Goal: Find specific page/section: Find specific page/section

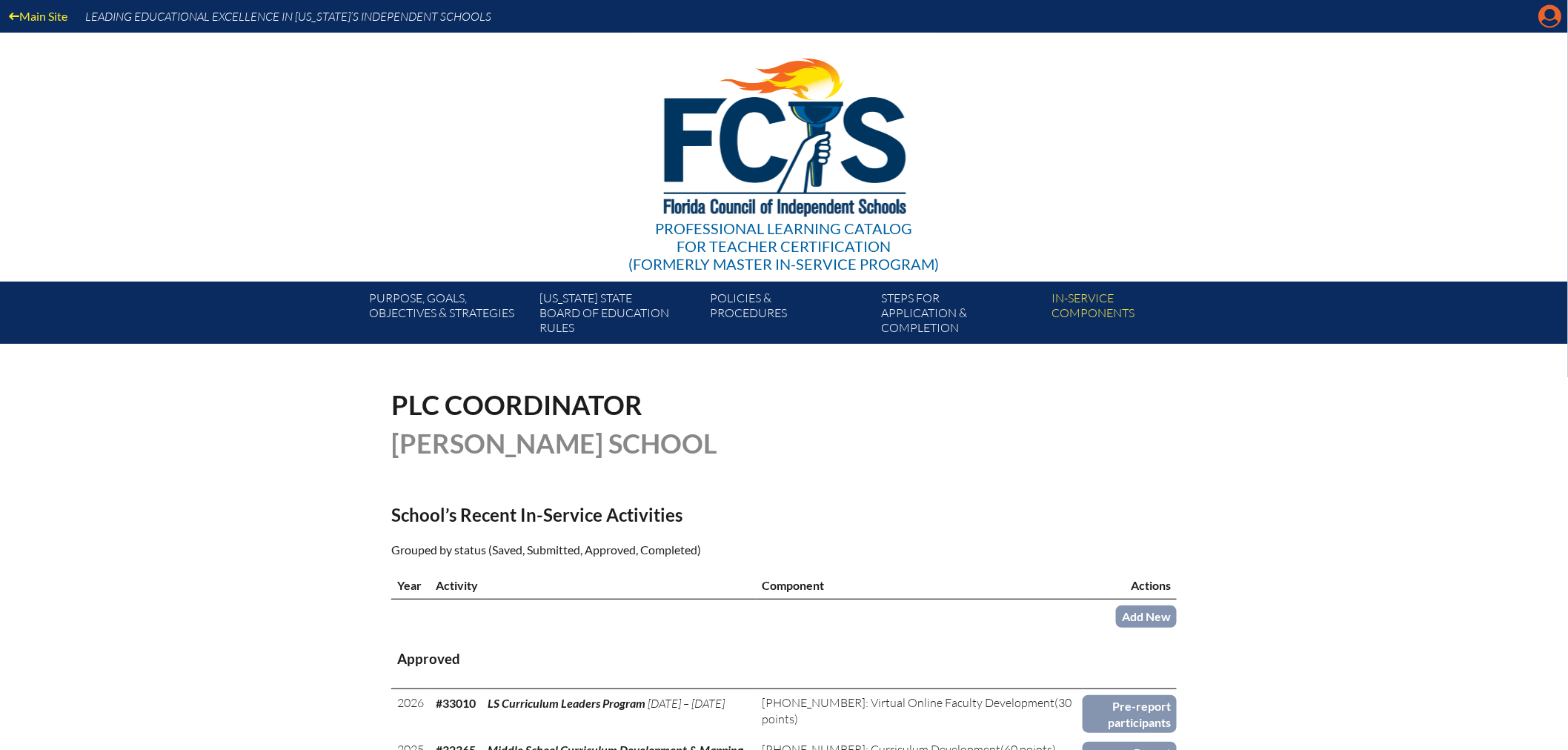
click at [1549, 16] on icon "Manage account" at bounding box center [1549, 16] width 23 height 23
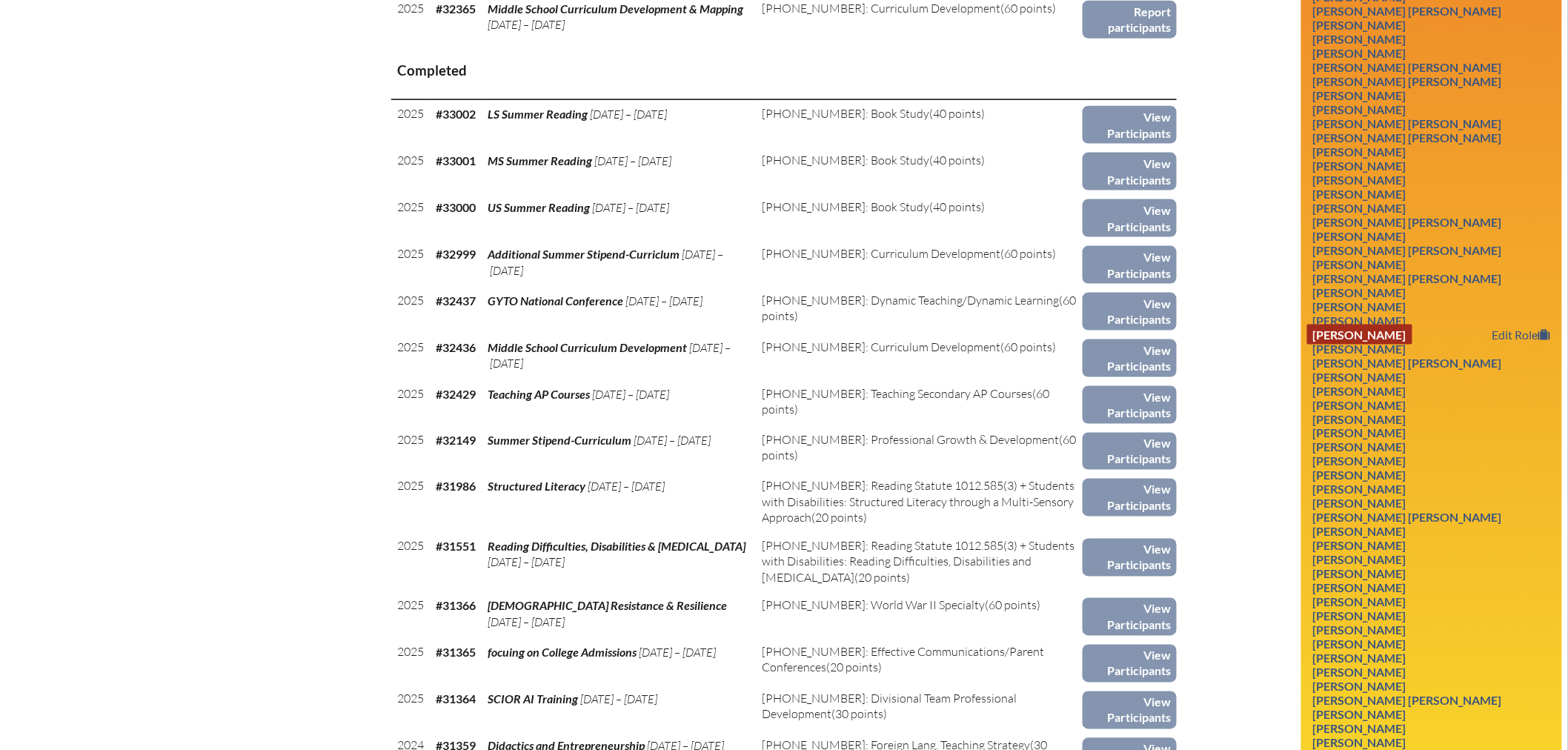
scroll to position [824, 0]
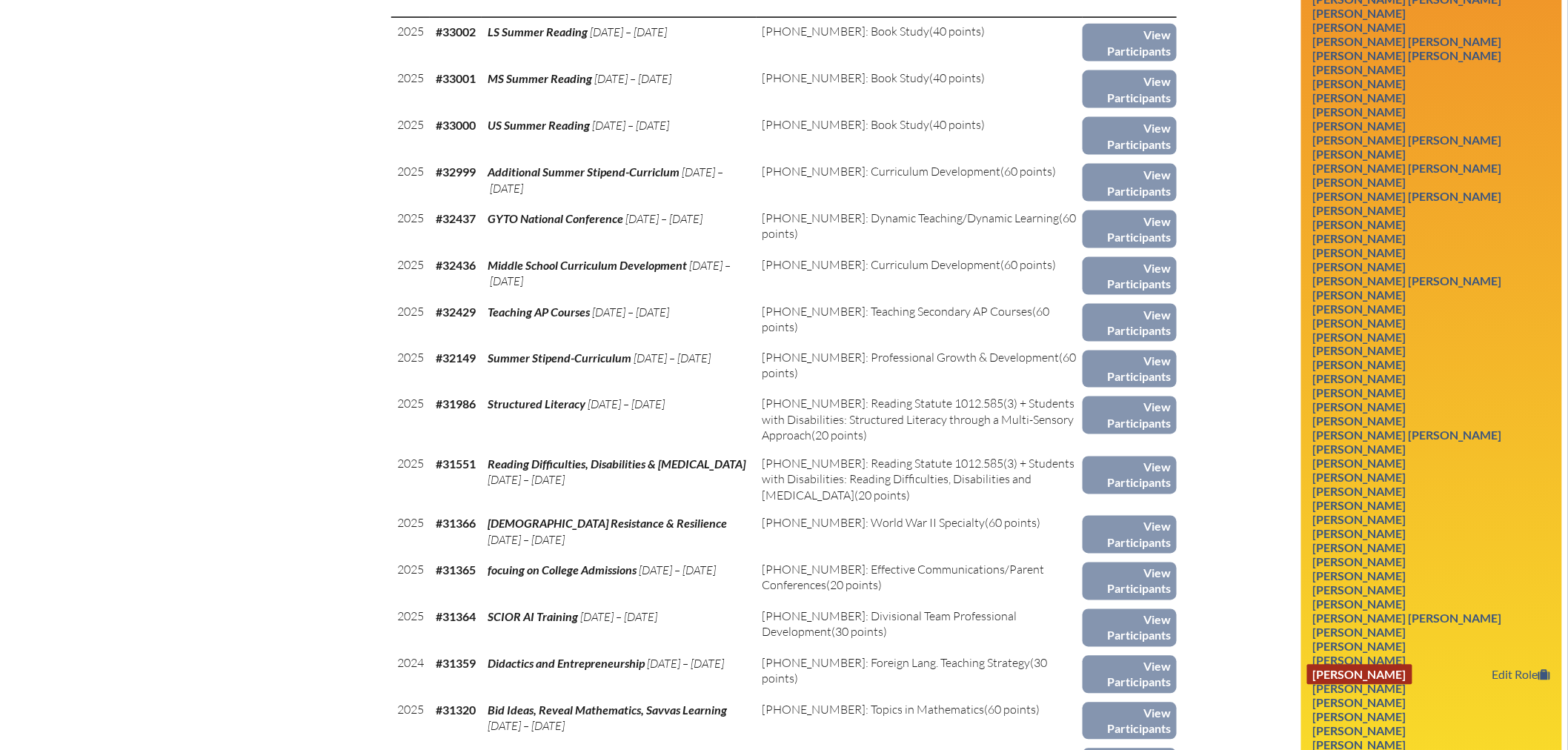
click at [1357, 669] on link "Denise Ponchock" at bounding box center [1359, 674] width 105 height 20
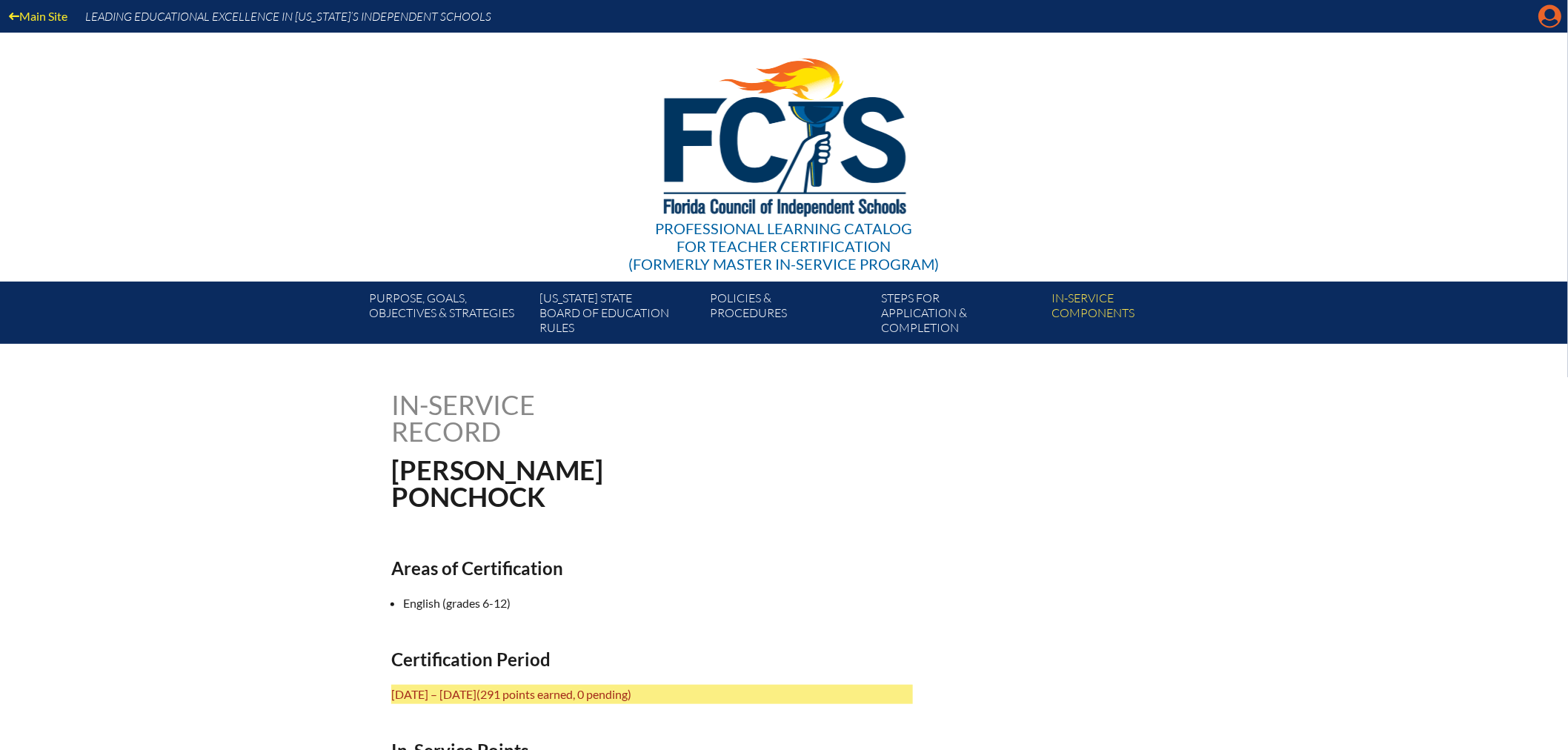
click at [1547, 23] on icon "Manage account" at bounding box center [1549, 16] width 23 height 23
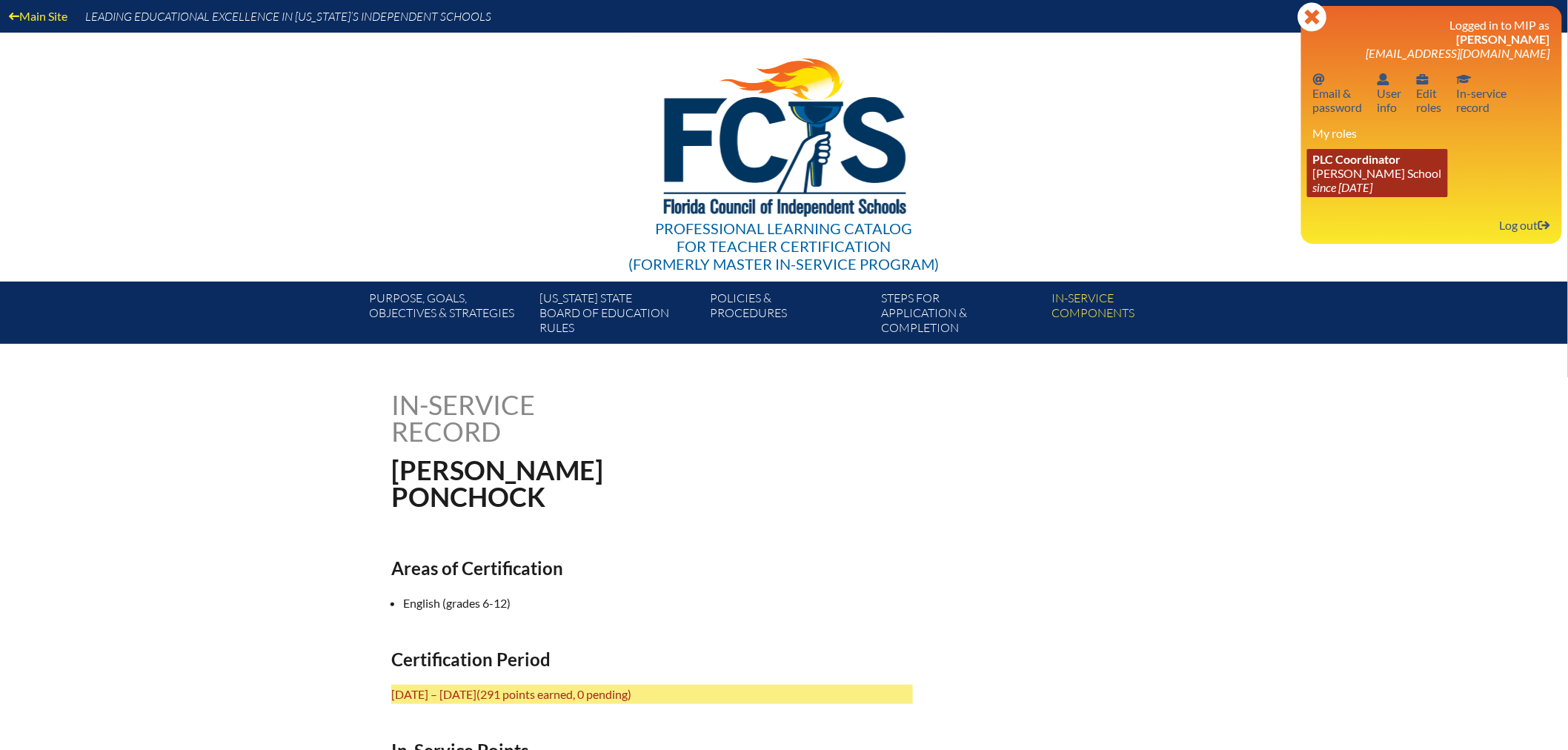
click at [1354, 168] on link "PLC Coordinator [PERSON_NAME][GEOGRAPHIC_DATA] since [DATE]" at bounding box center [1377, 174] width 141 height 49
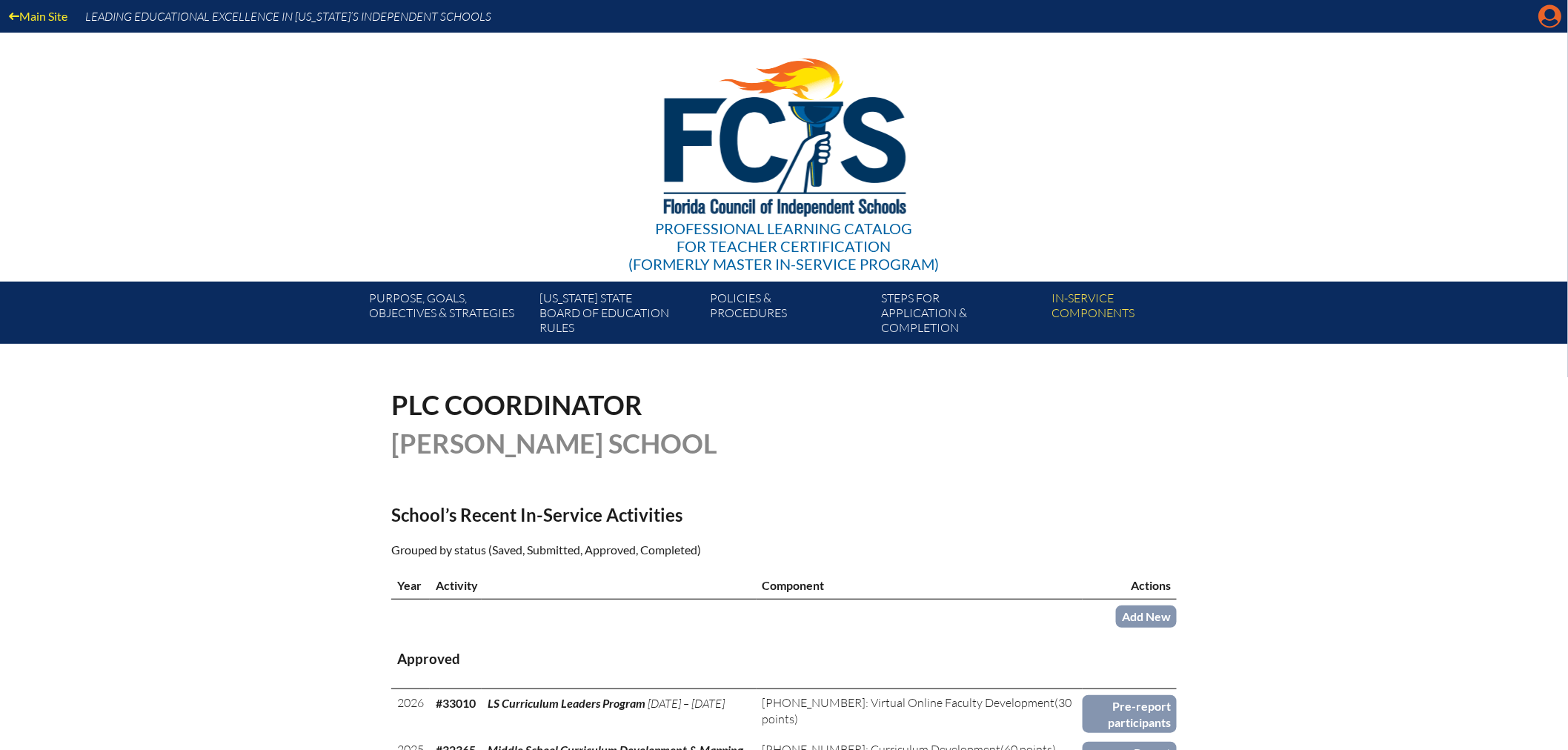
click at [1545, 12] on icon at bounding box center [1550, 17] width 23 height 23
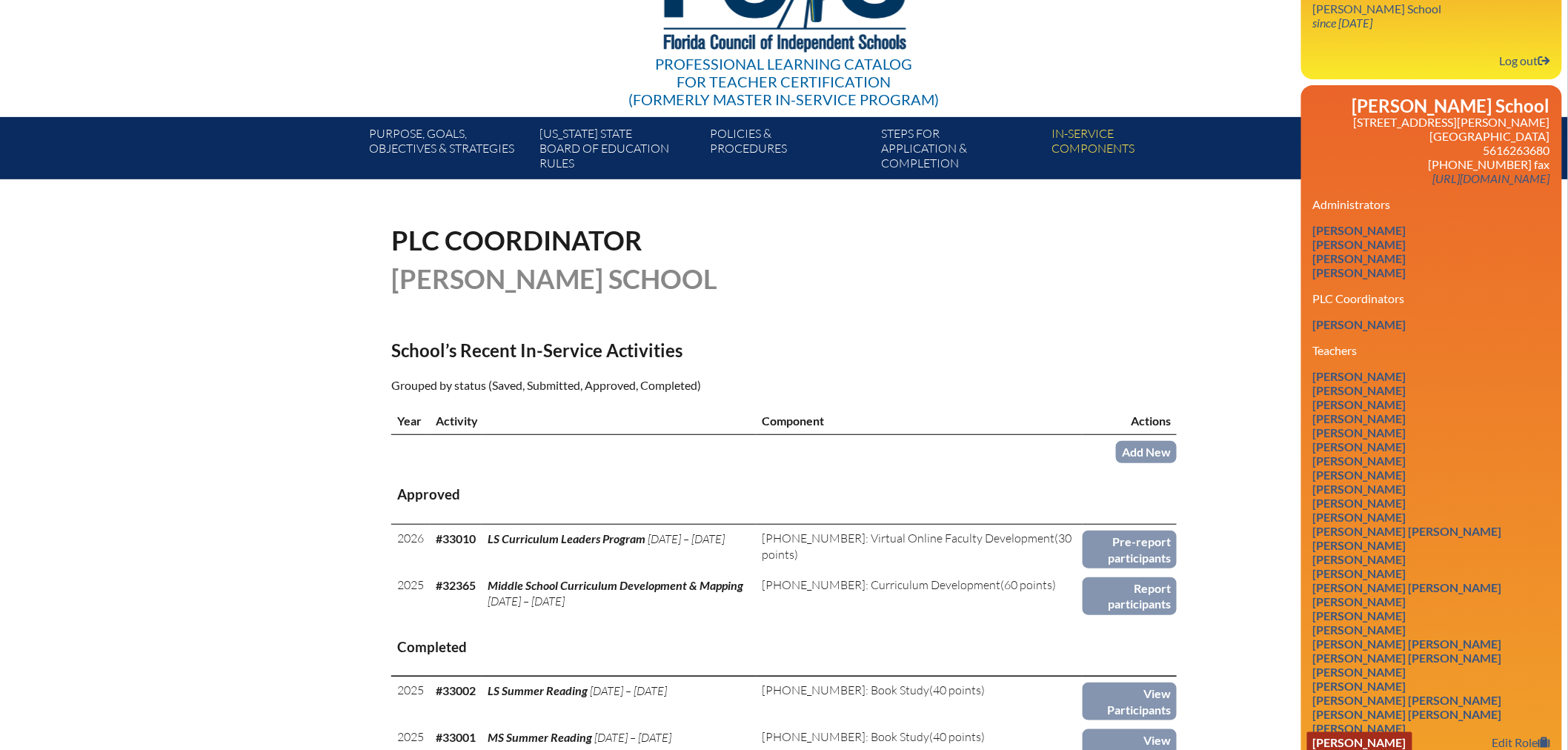
scroll to position [329, 0]
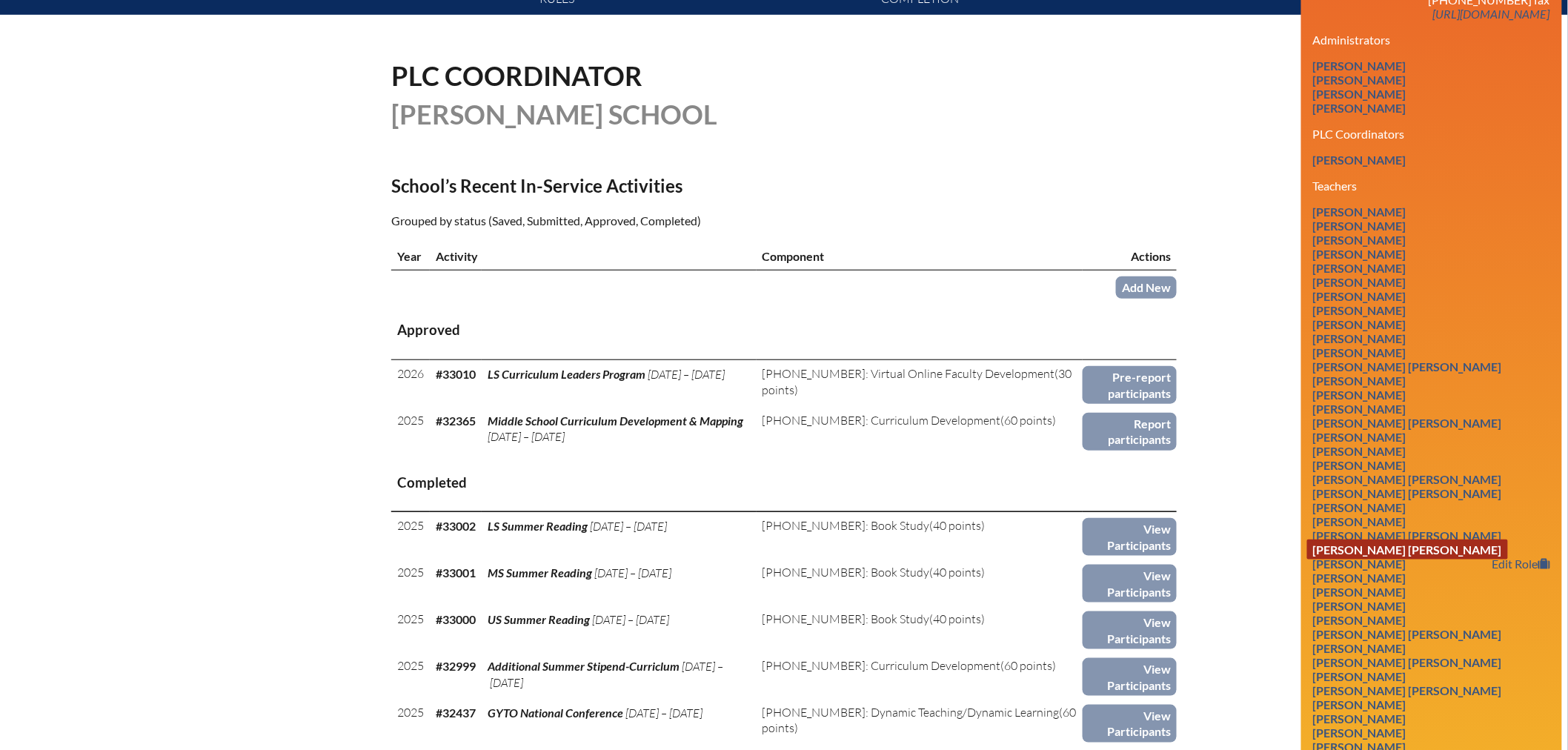
click at [1367, 543] on link "[PERSON_NAME] [PERSON_NAME]" at bounding box center [1407, 549] width 201 height 20
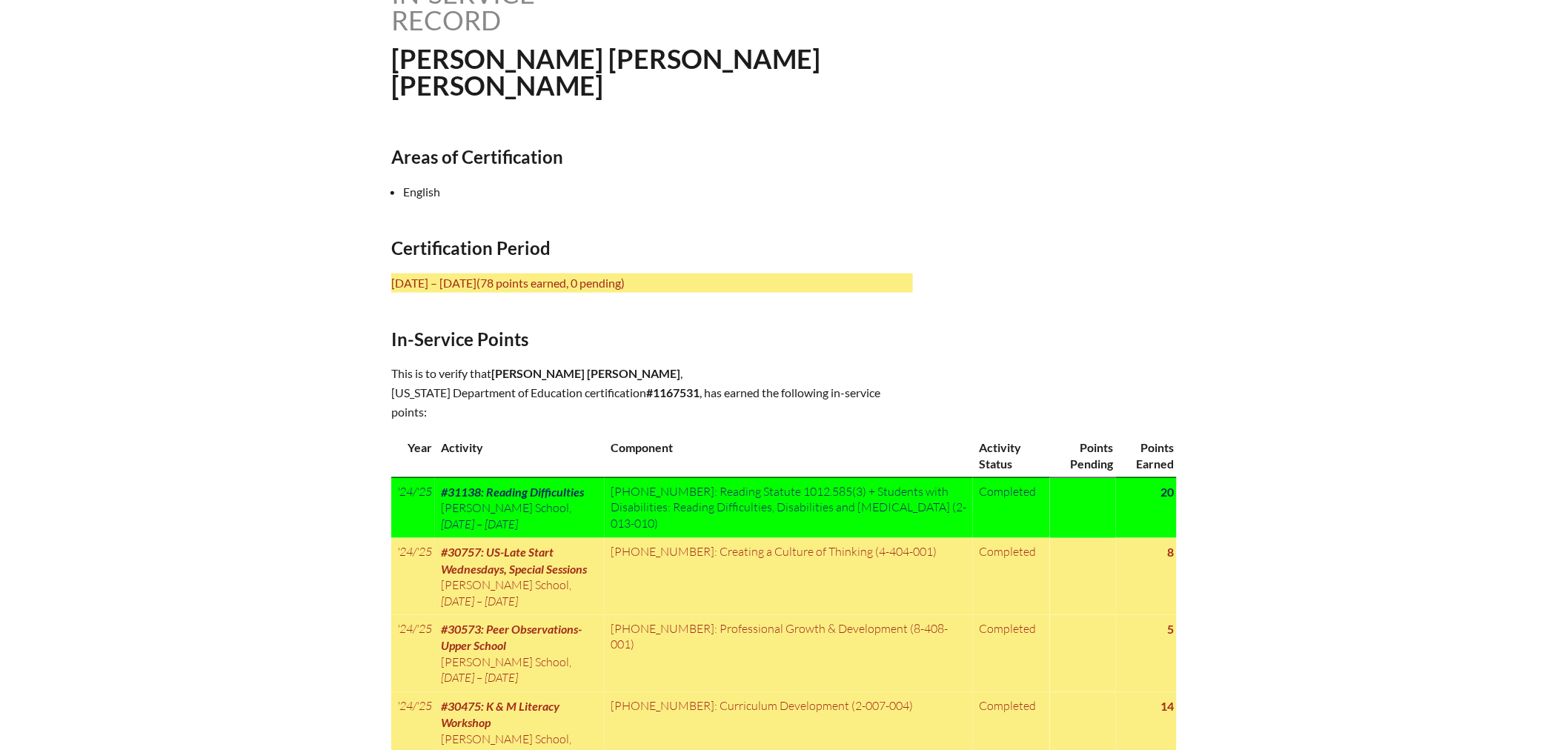
scroll to position [493, 0]
